Goal: Task Accomplishment & Management: Complete application form

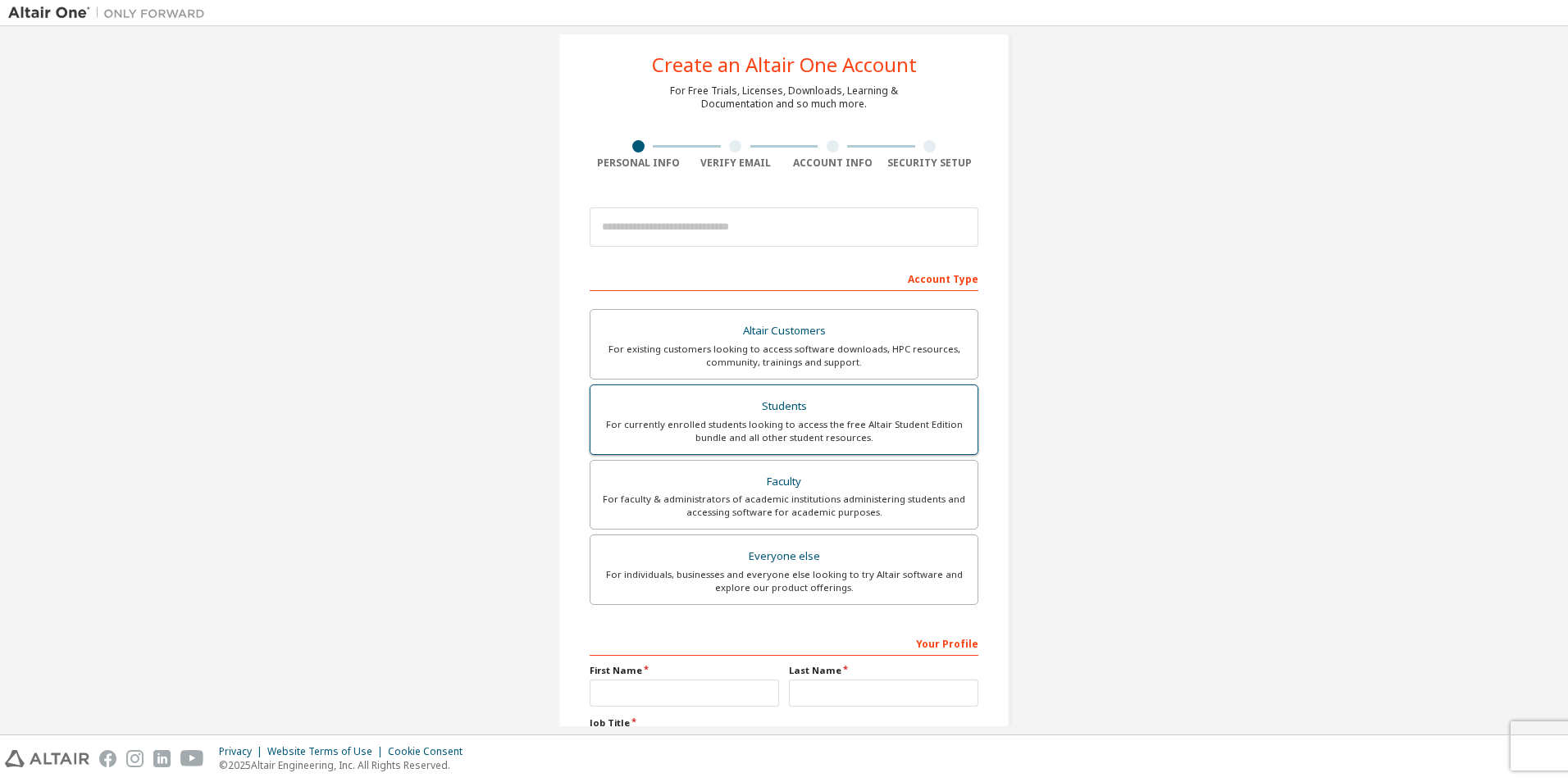
scroll to position [82, 0]
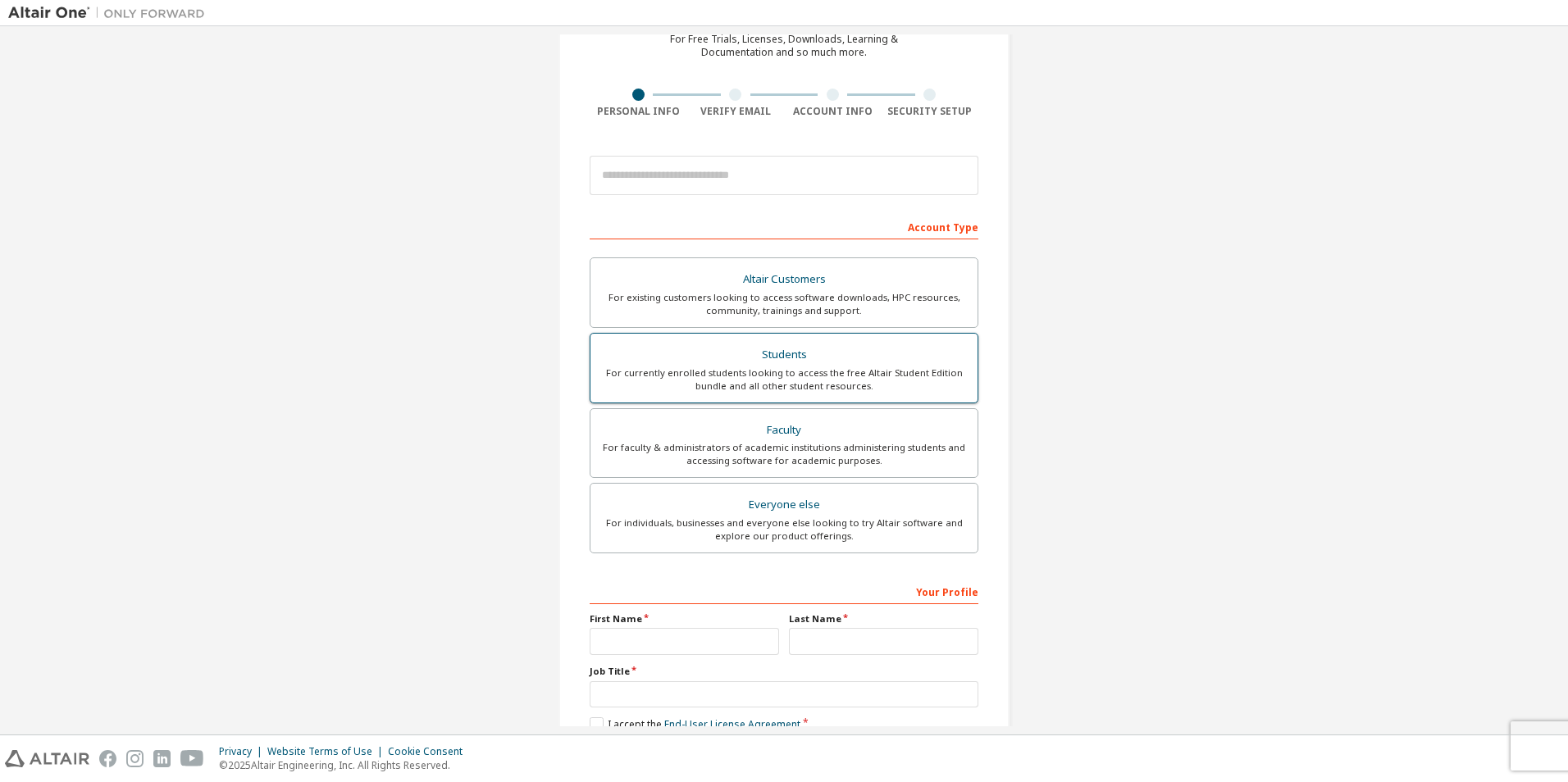
click at [800, 378] on div "For currently enrolled students looking to access the free Altair Student Editi…" at bounding box center [784, 379] width 368 height 26
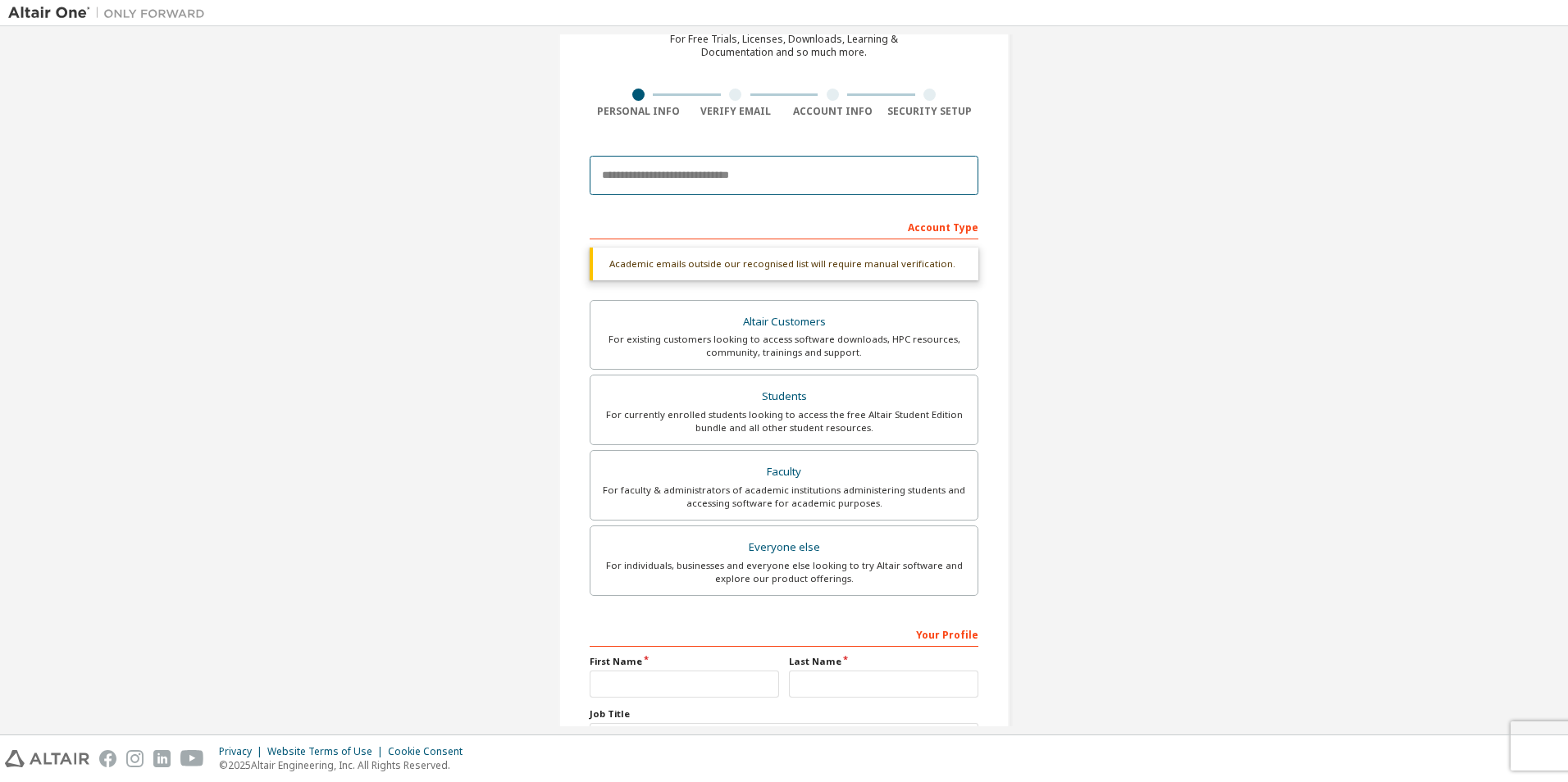
click at [822, 183] on input "email" at bounding box center [784, 175] width 389 height 39
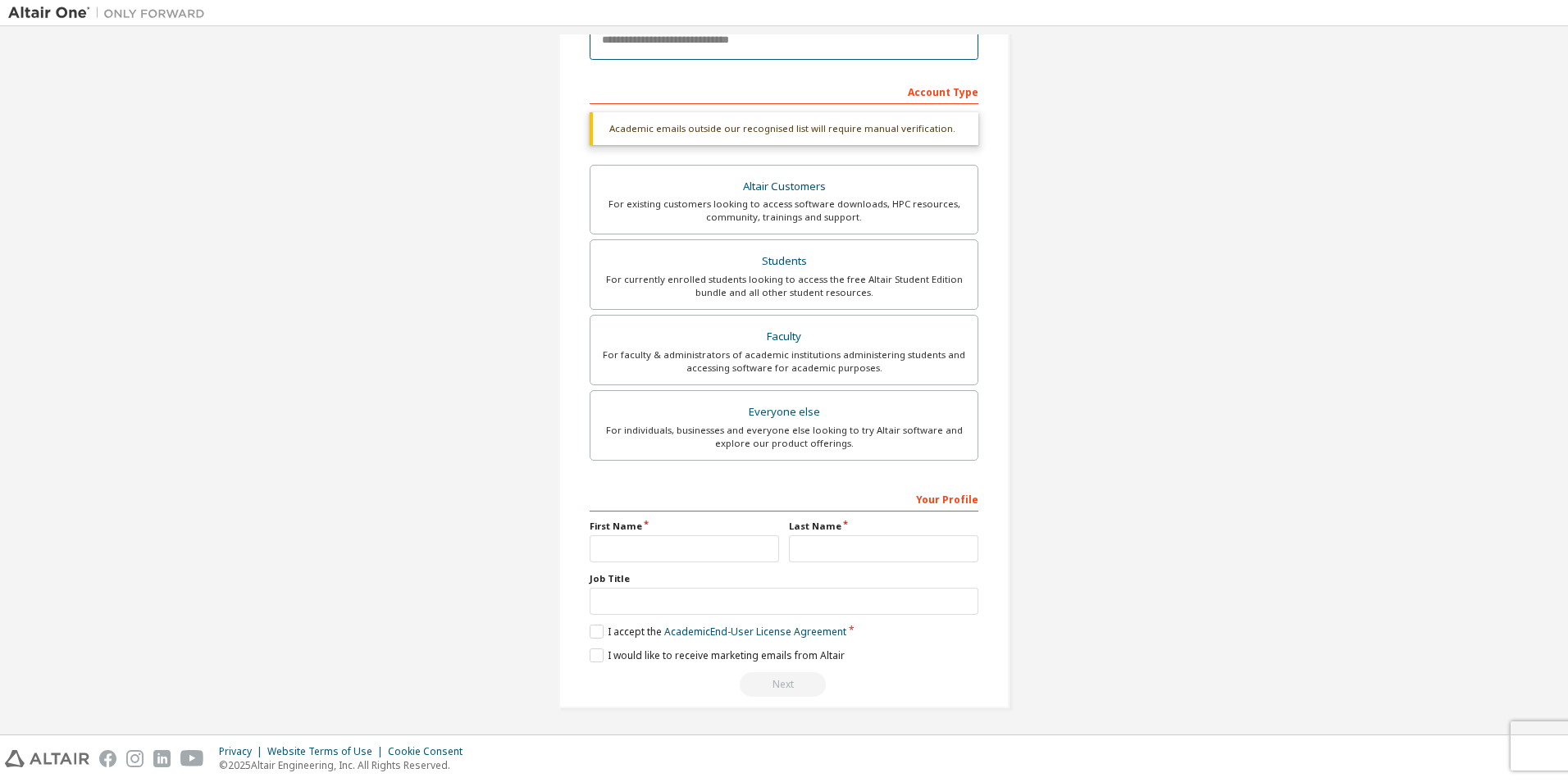
scroll to position [219, 0]
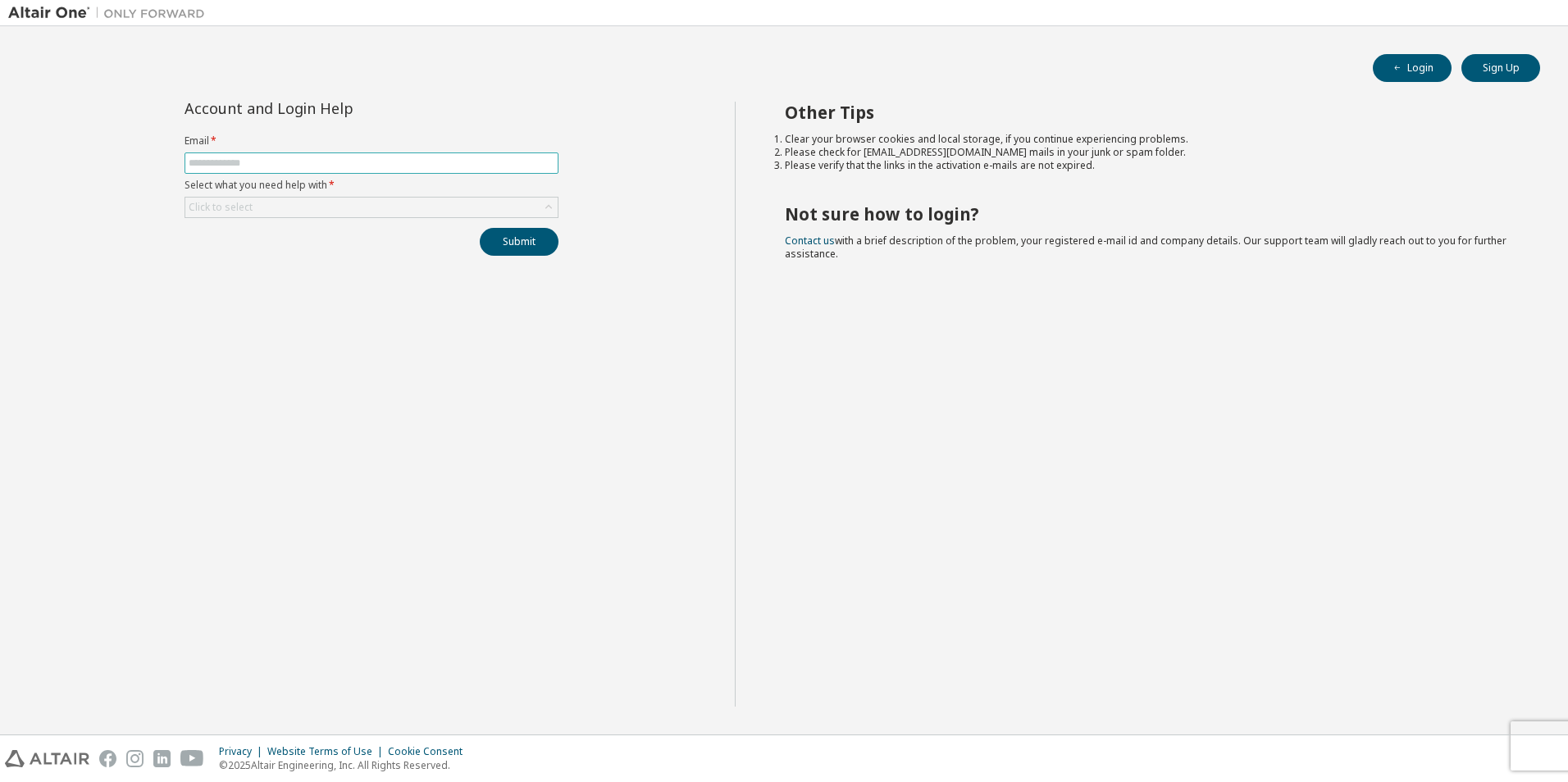
click at [383, 158] on input "text" at bounding box center [372, 162] width 366 height 13
type input "**********"
click at [352, 205] on div "Click to select" at bounding box center [372, 207] width 373 height 19
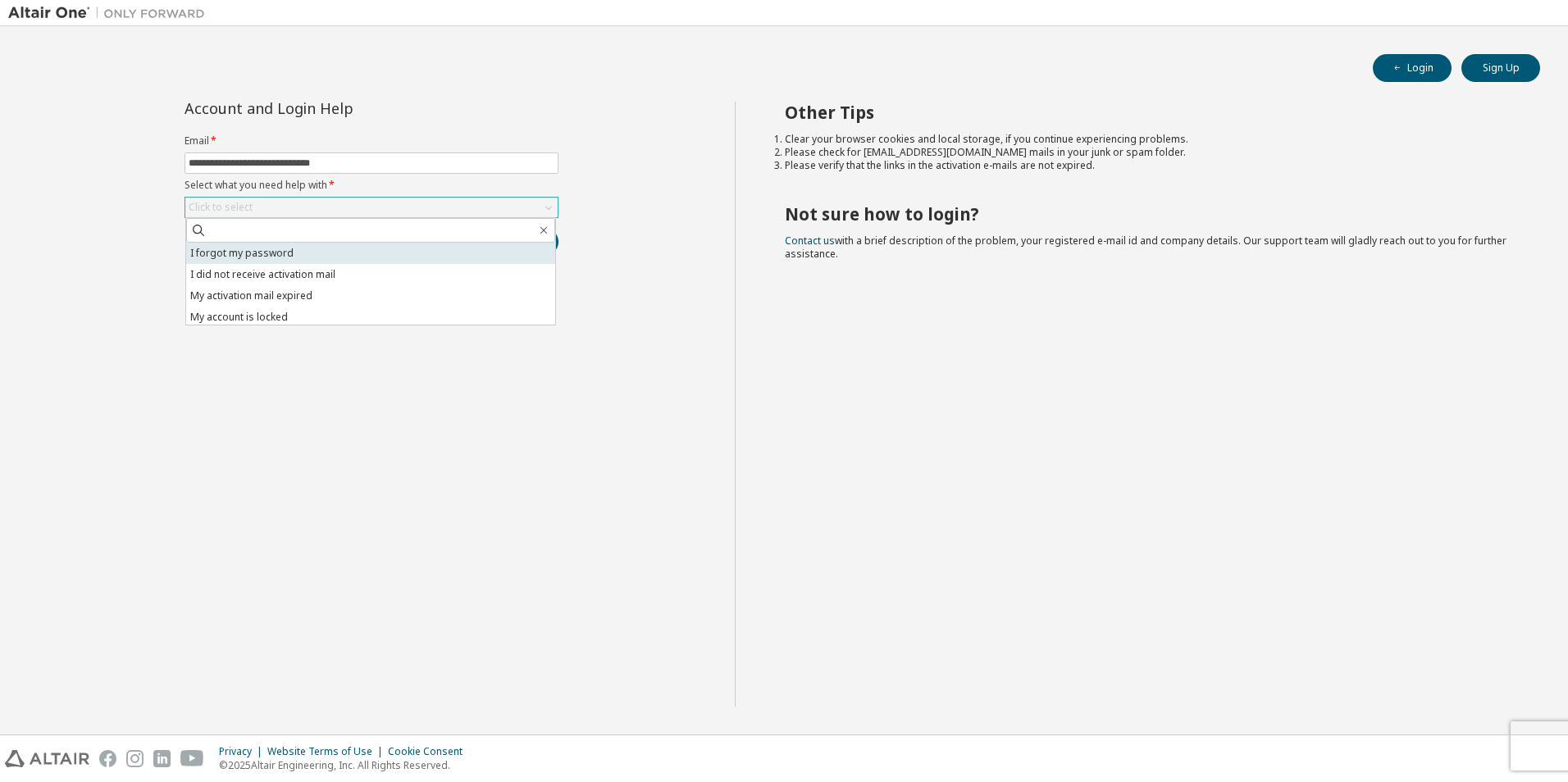
click at [313, 260] on li "I forgot my password" at bounding box center [370, 254] width 369 height 21
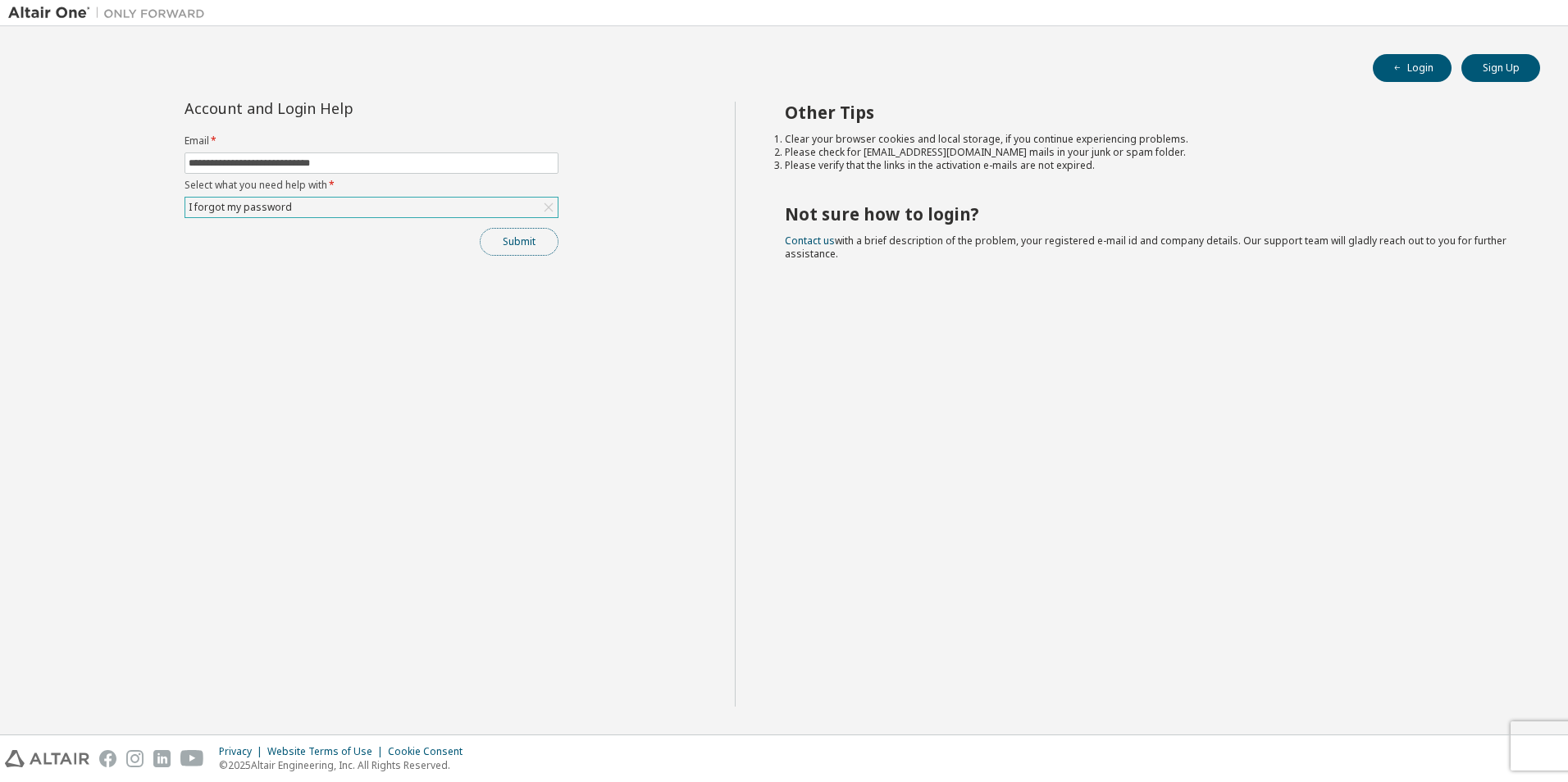
click at [494, 242] on button "Submit" at bounding box center [518, 241] width 79 height 28
